Goal: Transaction & Acquisition: Download file/media

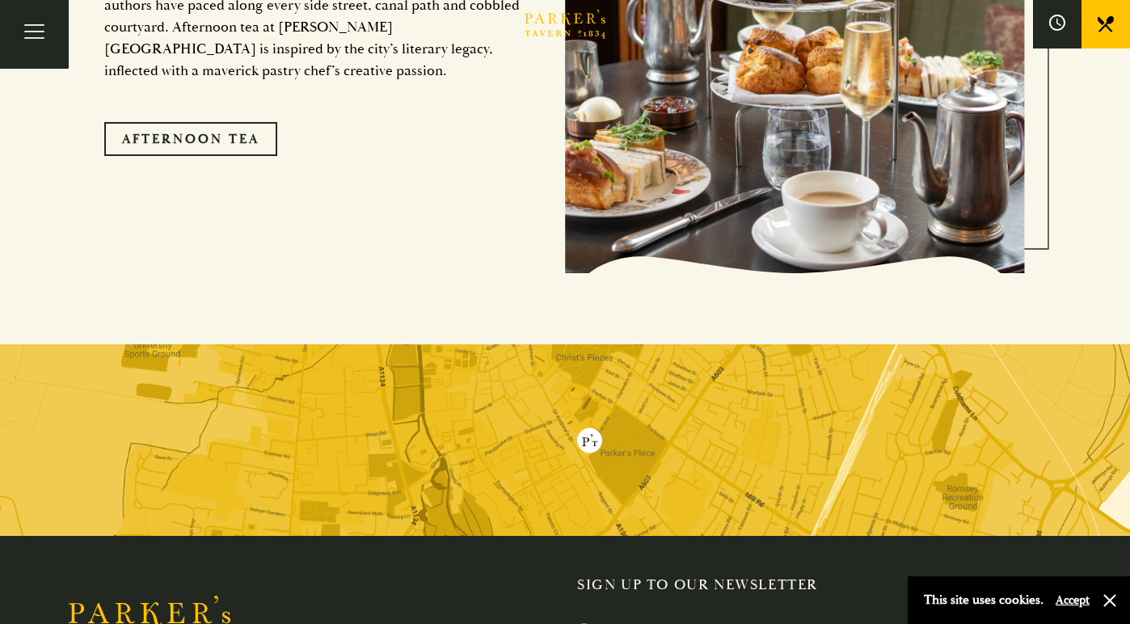
scroll to position [2929, 0]
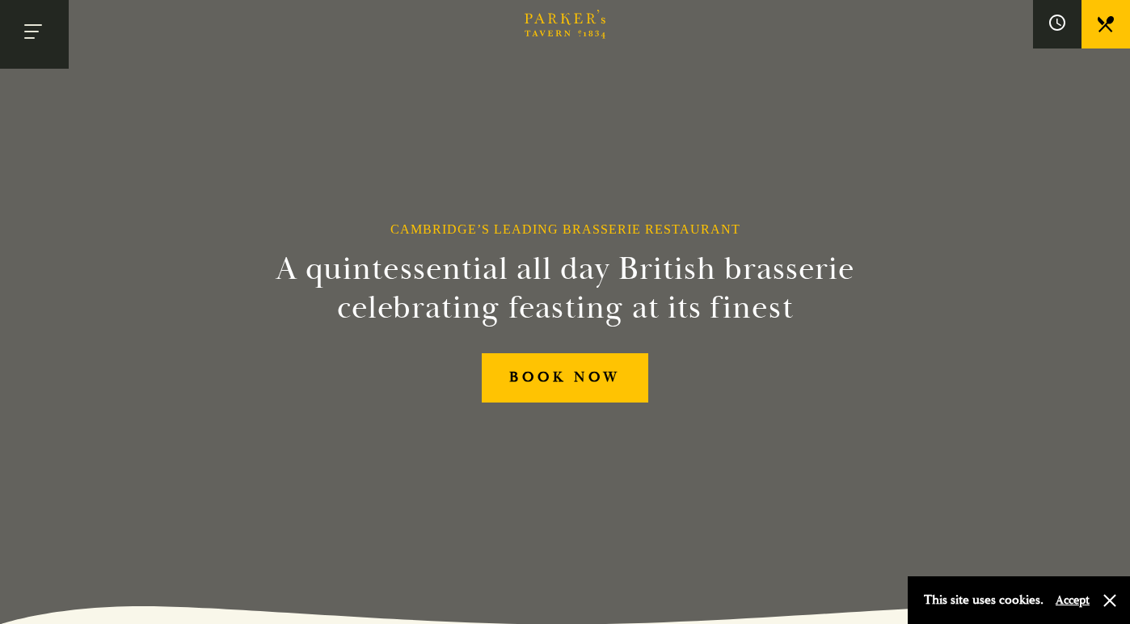
click at [46, 31] on button "Toggle navigation" at bounding box center [34, 34] width 69 height 69
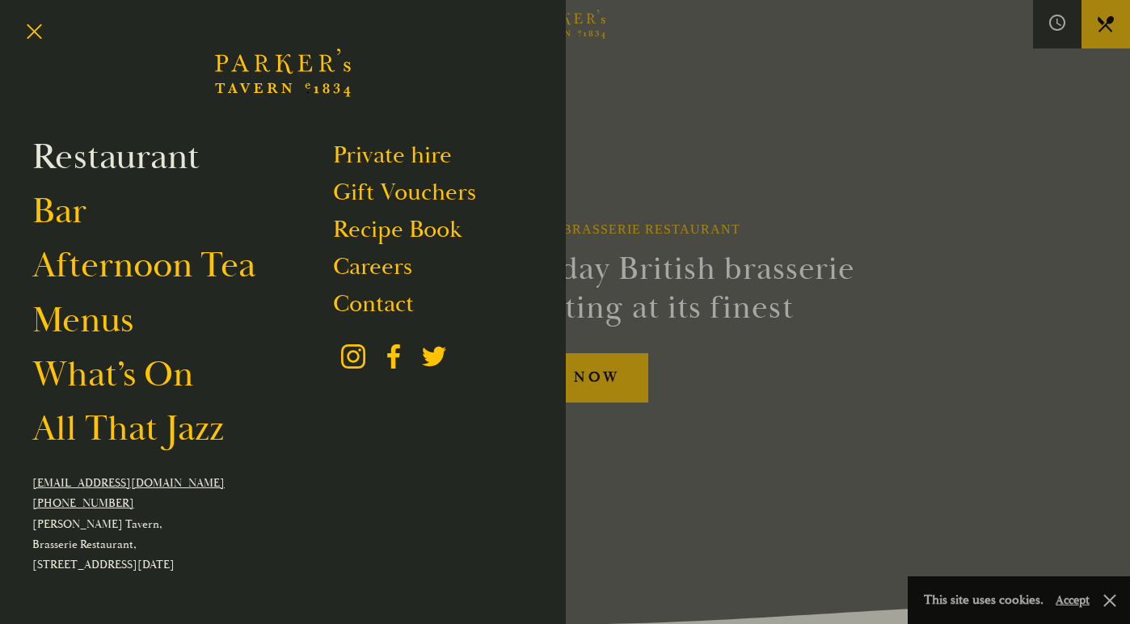
click at [115, 167] on link "Restaurant" at bounding box center [115, 156] width 167 height 45
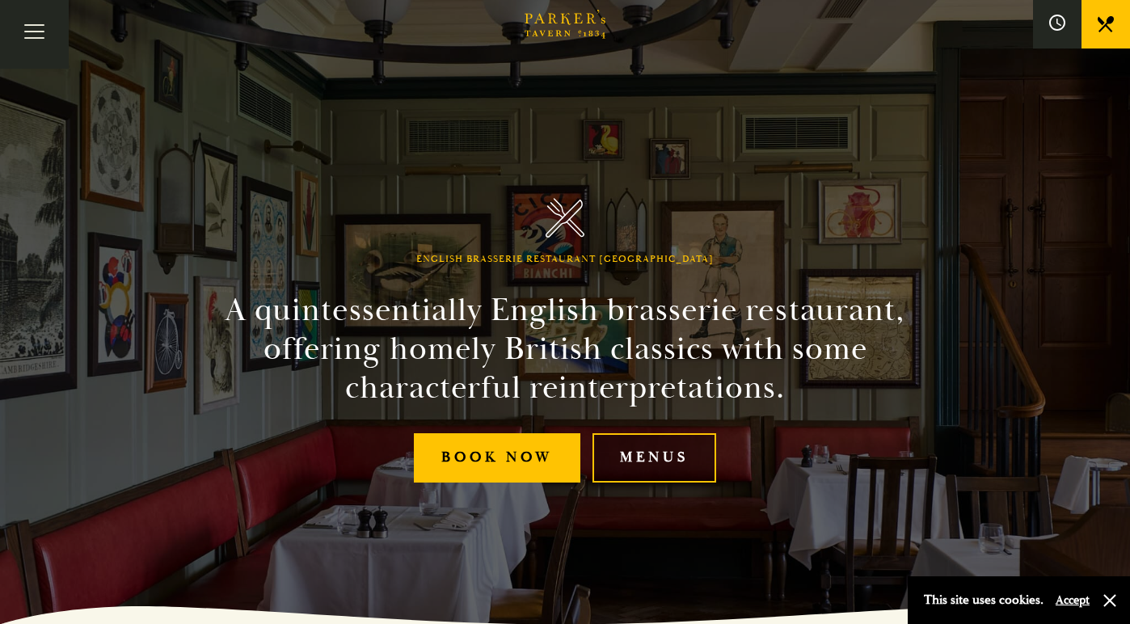
click at [648, 464] on link "Menus" at bounding box center [655, 457] width 124 height 49
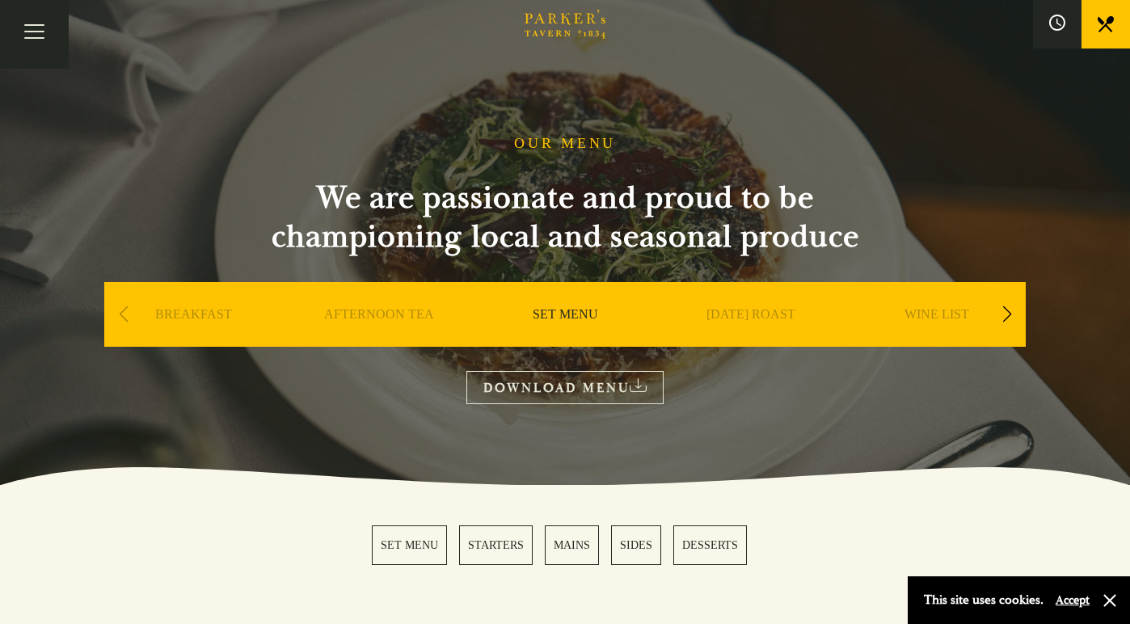
click at [519, 394] on link "DOWNLOAD MENU" at bounding box center [565, 387] width 197 height 33
